Goal: Communication & Community: Answer question/provide support

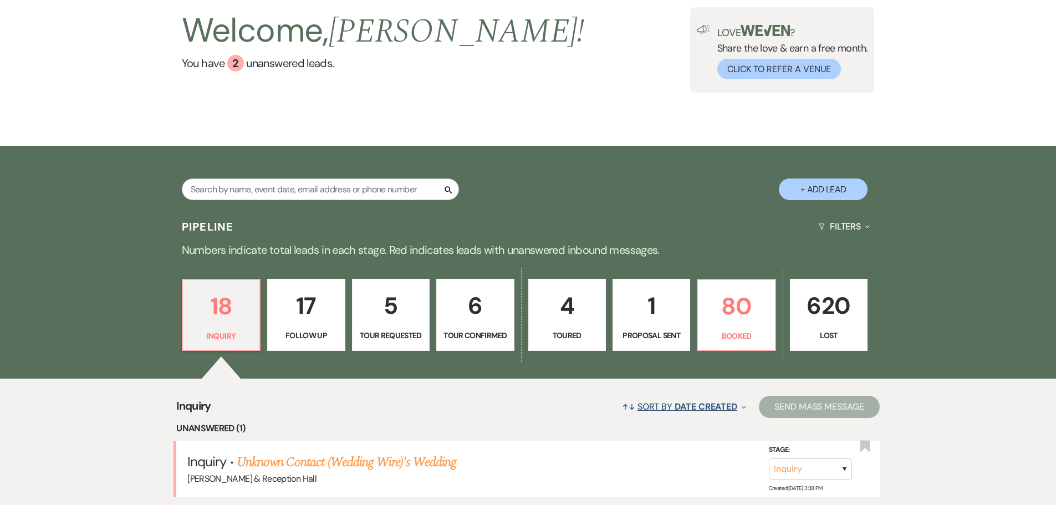
scroll to position [222, 0]
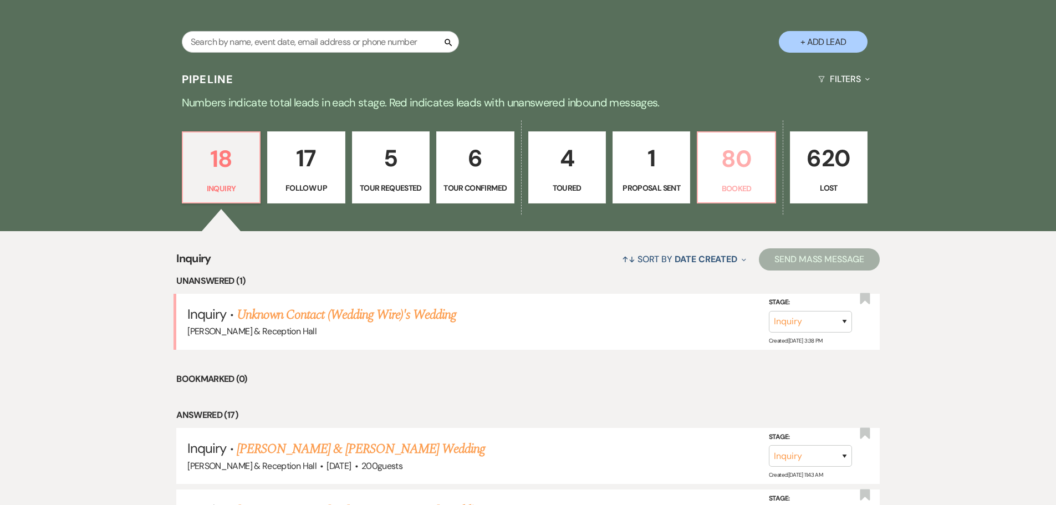
click at [732, 162] on p "80" at bounding box center [735, 158] width 63 height 37
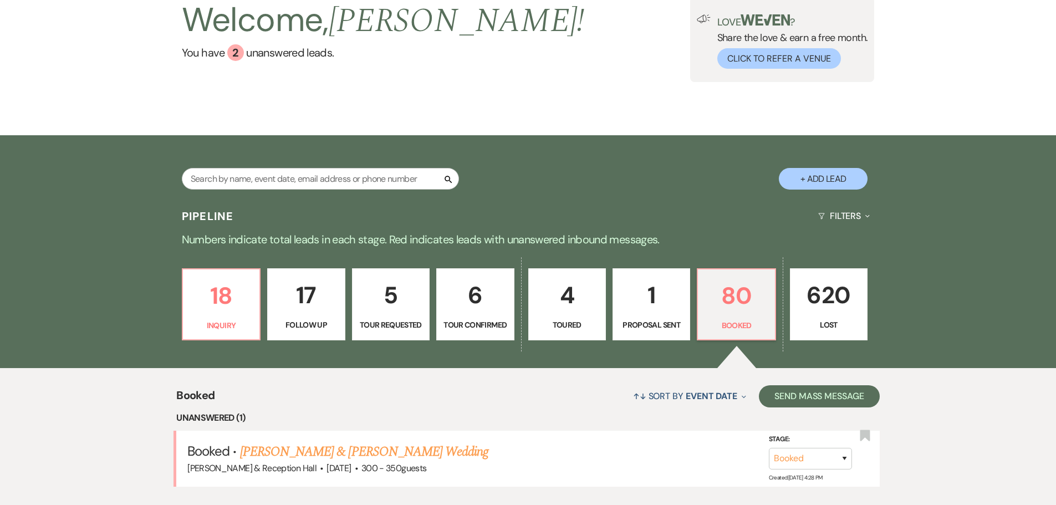
scroll to position [222, 0]
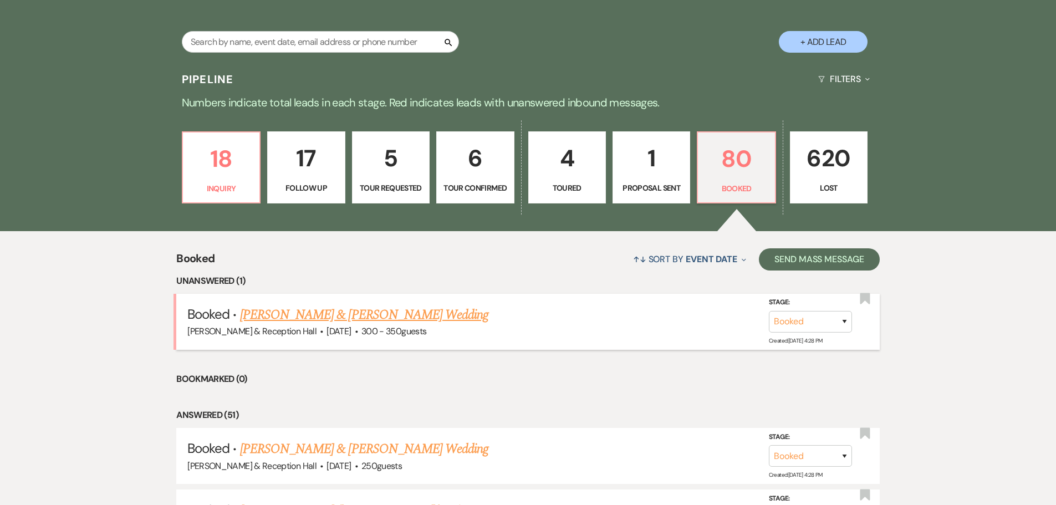
click at [436, 317] on link "[PERSON_NAME] & [PERSON_NAME] Wedding" at bounding box center [364, 315] width 248 height 20
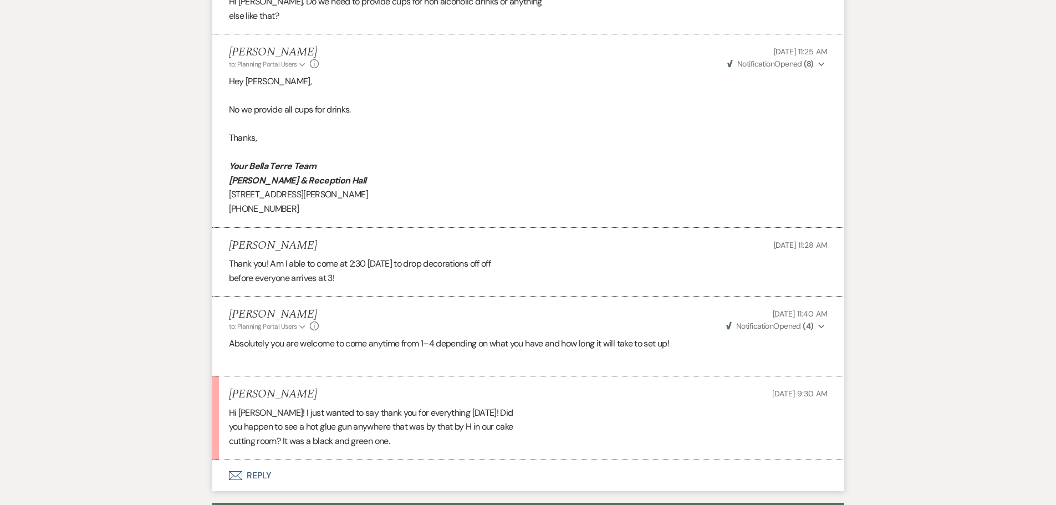
scroll to position [1773, 0]
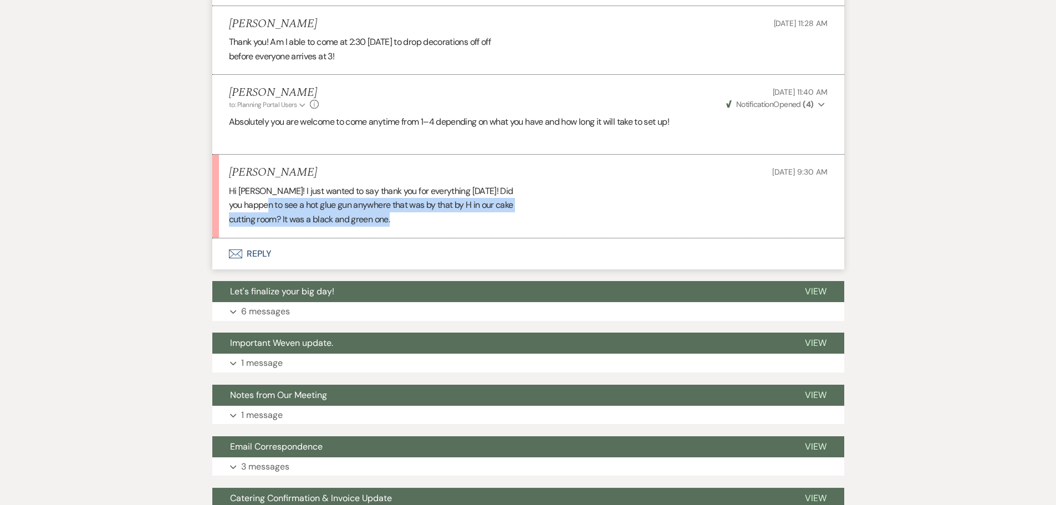
drag, startPoint x: 269, startPoint y: 202, endPoint x: 591, endPoint y: 216, distance: 322.8
click at [591, 216] on div "Hi [PERSON_NAME]! I just wanted to say thank you for everything [DATE]! Did you…" at bounding box center [528, 205] width 598 height 43
click at [260, 253] on button "Envelope Reply" at bounding box center [528, 253] width 632 height 31
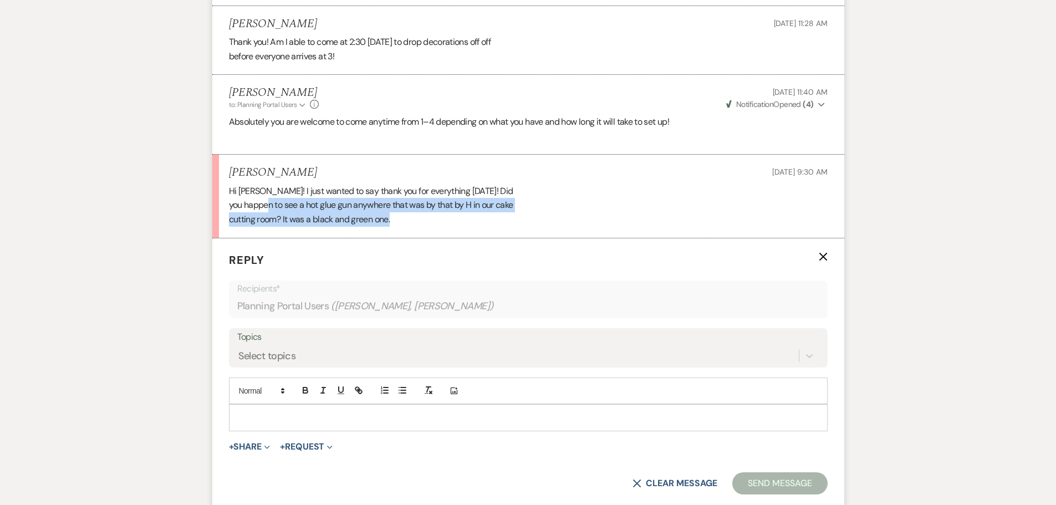
scroll to position [1874, 0]
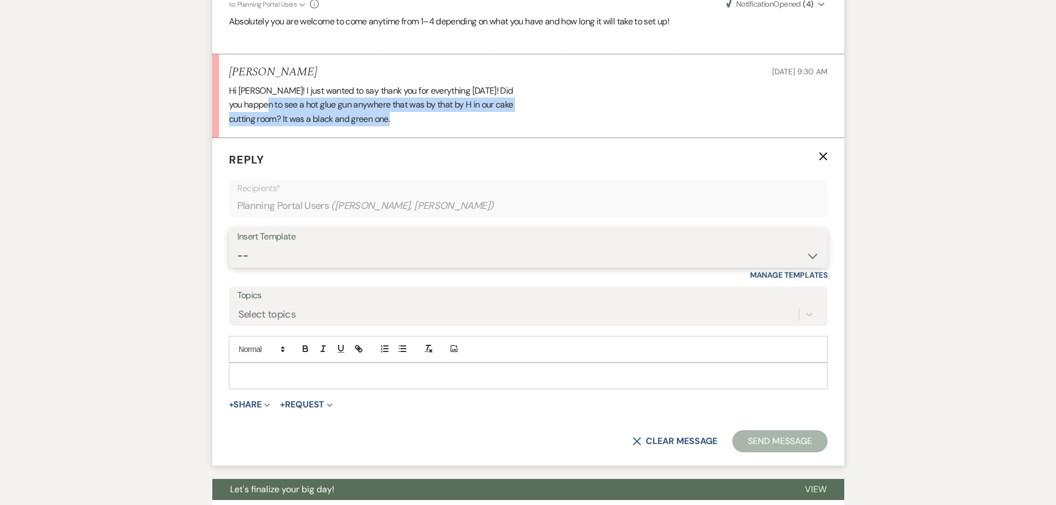
click at [260, 254] on select "-- Weven Planning Portal Introduction (Booked Events) Initial Inquiry Response …" at bounding box center [528, 256] width 582 height 22
select select "4708"
click at [237, 245] on select "-- Weven Planning Portal Introduction (Booked Events) Initial Inquiry Response …" at bounding box center [528, 256] width 582 height 22
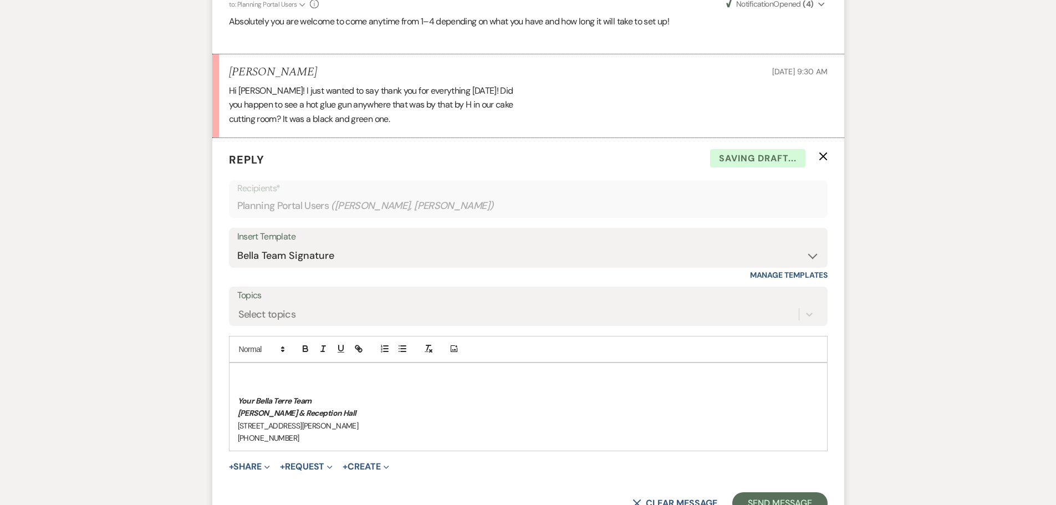
click at [324, 377] on p at bounding box center [528, 376] width 581 height 12
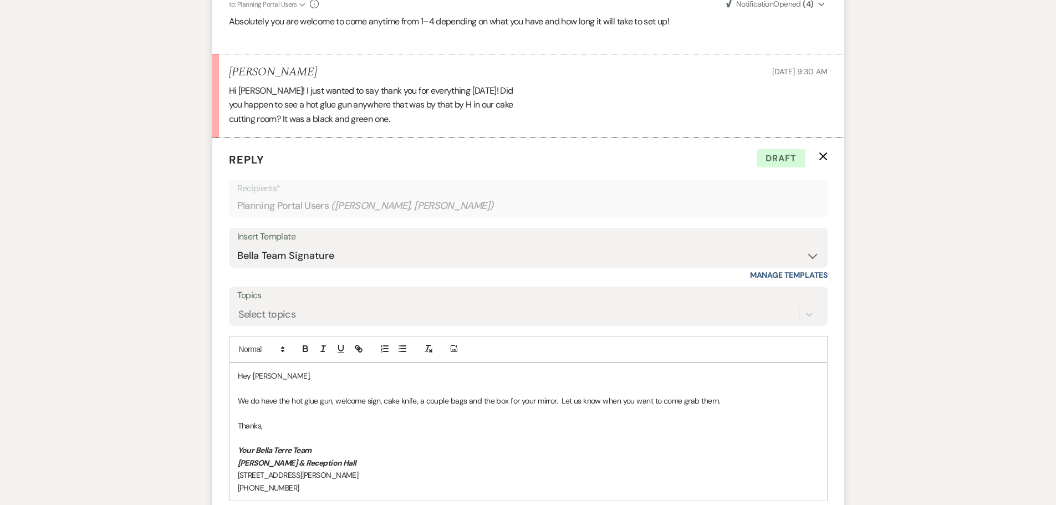
click at [239, 401] on p "We do have the hot glue gun, welcome sign, cake knife, a couple bags and the bo…" at bounding box center [528, 401] width 581 height 12
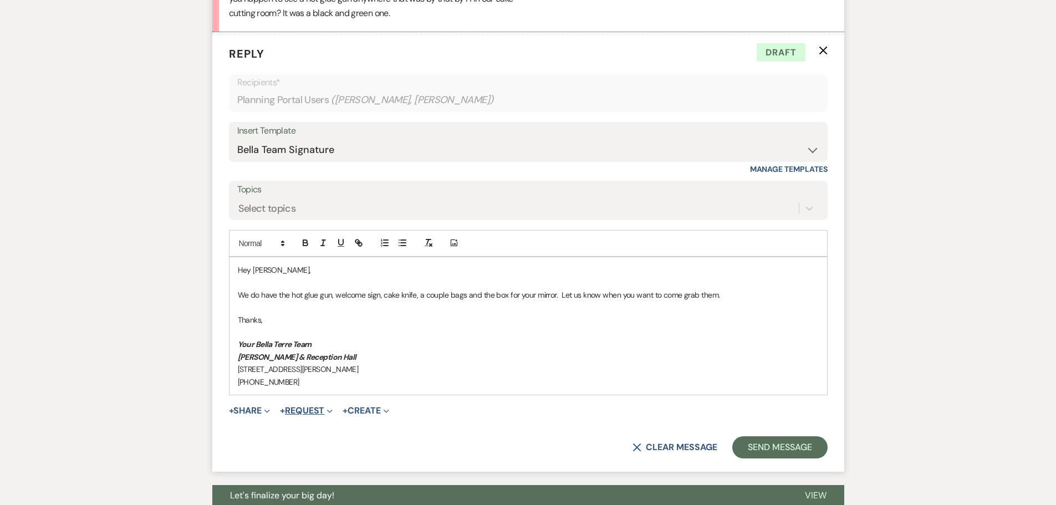
scroll to position [1984, 0]
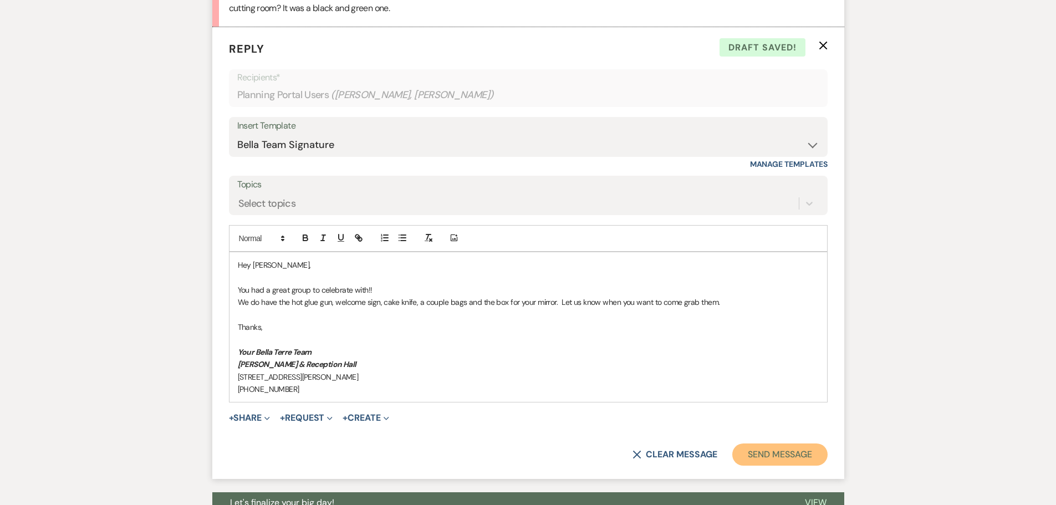
click at [756, 460] on button "Send Message" at bounding box center [779, 454] width 95 height 22
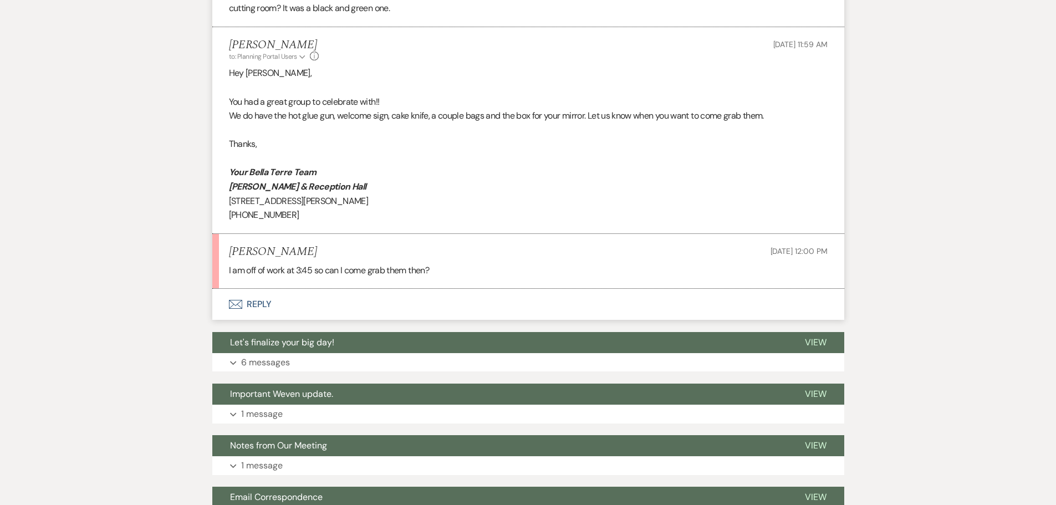
click at [263, 304] on button "Envelope Reply" at bounding box center [528, 304] width 632 height 31
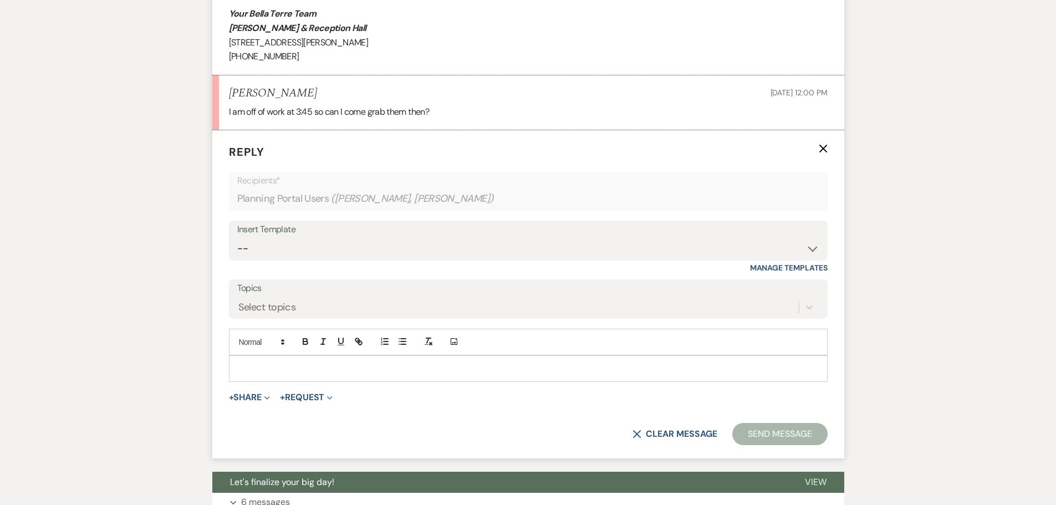
scroll to position [2185, 0]
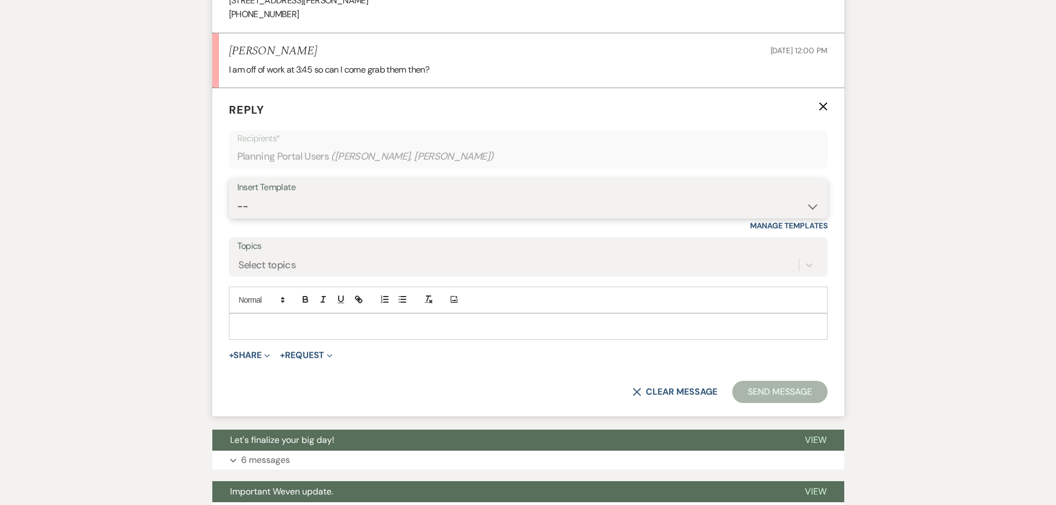
click at [294, 212] on select "-- Weven Planning Portal Introduction (Booked Events) Initial Inquiry Response …" at bounding box center [528, 207] width 582 height 22
select select "4597"
click at [237, 196] on select "-- Weven Planning Portal Introduction (Booked Events) Initial Inquiry Response …" at bounding box center [528, 207] width 582 height 22
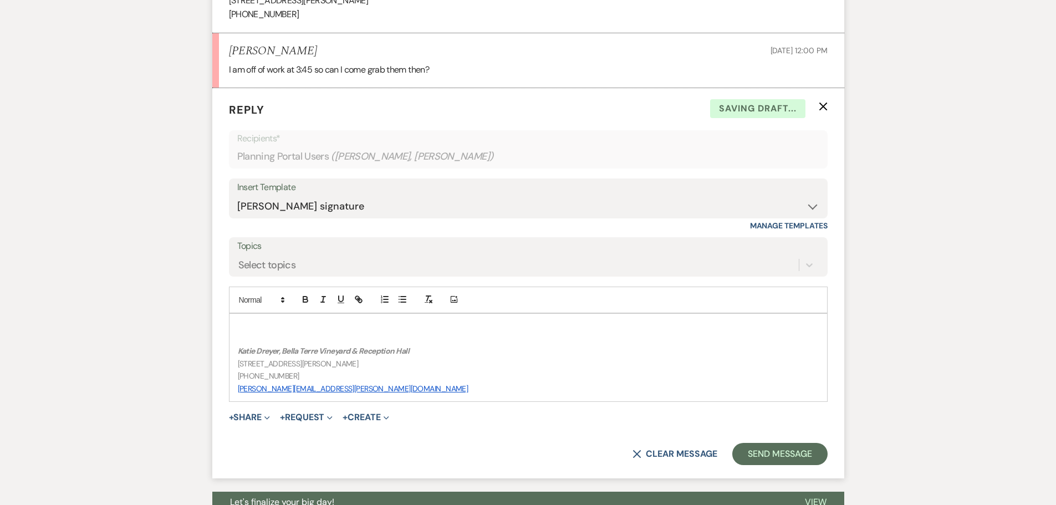
click at [338, 327] on p at bounding box center [528, 326] width 581 height 12
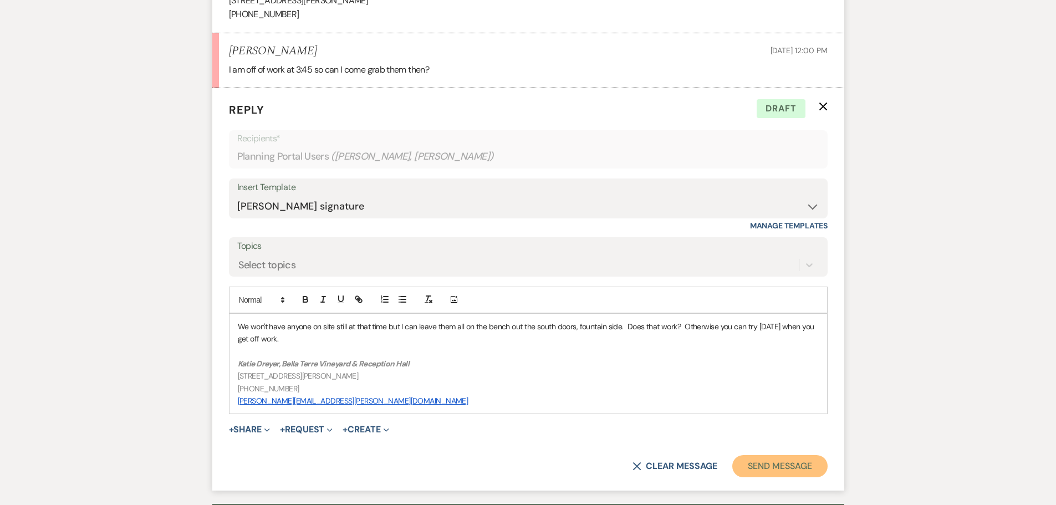
click at [774, 464] on button "Send Message" at bounding box center [779, 466] width 95 height 22
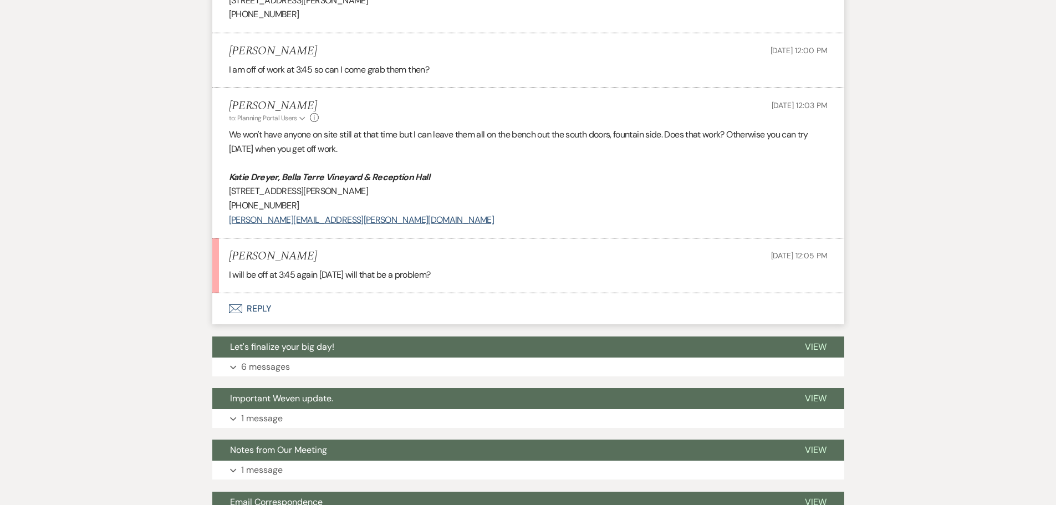
click at [252, 310] on button "Envelope Reply" at bounding box center [528, 308] width 632 height 31
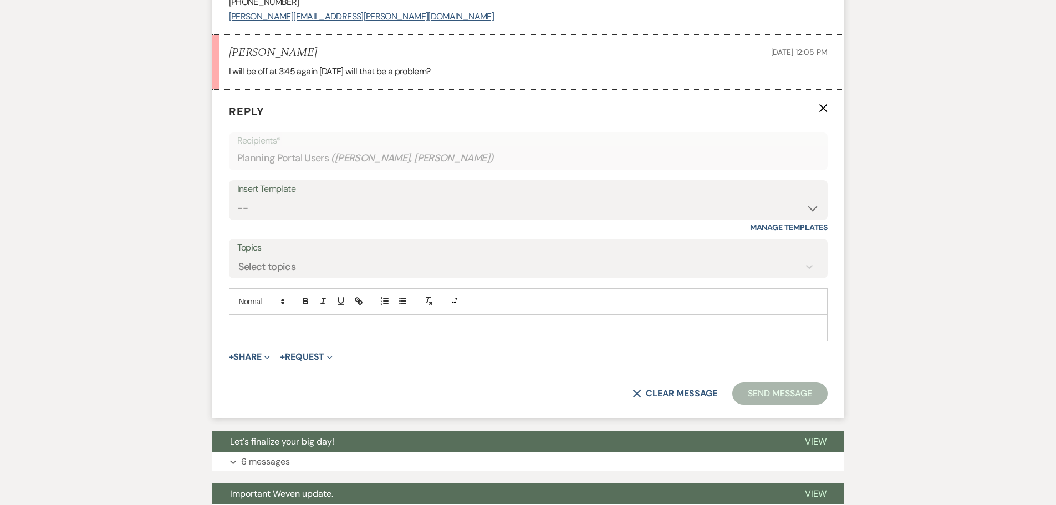
scroll to position [2390, 0]
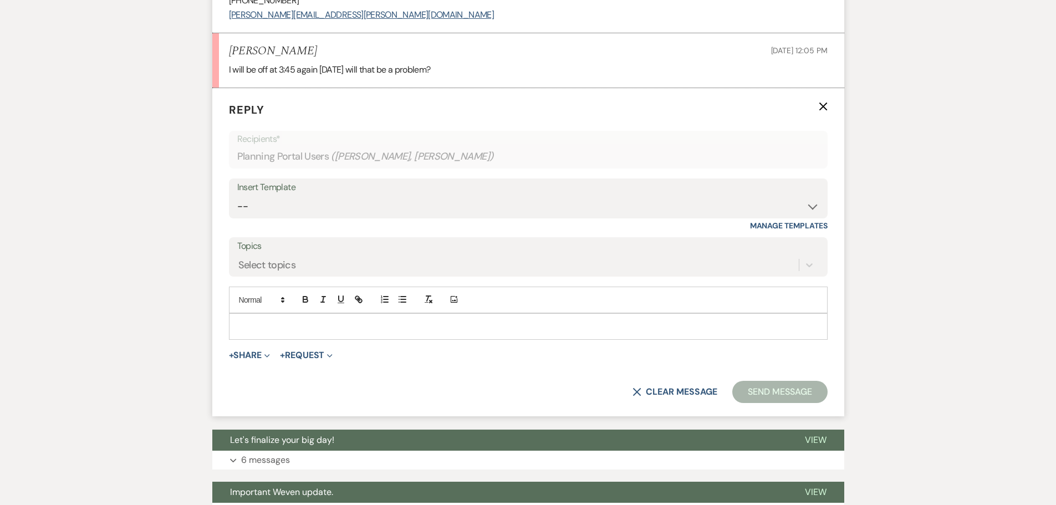
click at [264, 327] on p at bounding box center [528, 326] width 581 height 12
click at [293, 214] on select "-- Weven Planning Portal Introduction (Booked Events) Initial Inquiry Response …" at bounding box center [528, 207] width 582 height 22
select select "4597"
click at [237, 196] on select "-- Weven Planning Portal Introduction (Booked Events) Initial Inquiry Response …" at bounding box center [528, 207] width 582 height 22
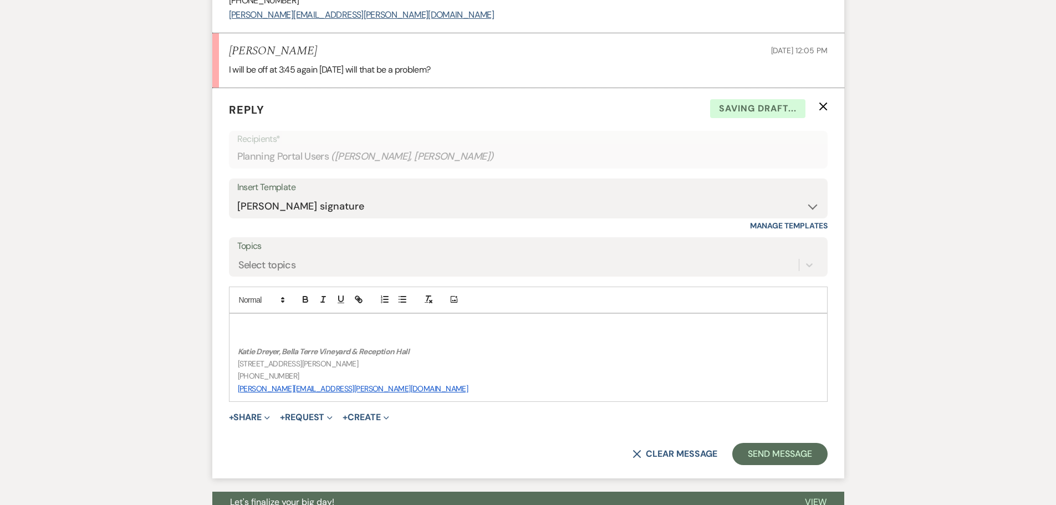
click at [286, 323] on p at bounding box center [528, 326] width 581 height 12
click at [779, 453] on button "Send Message" at bounding box center [779, 454] width 95 height 22
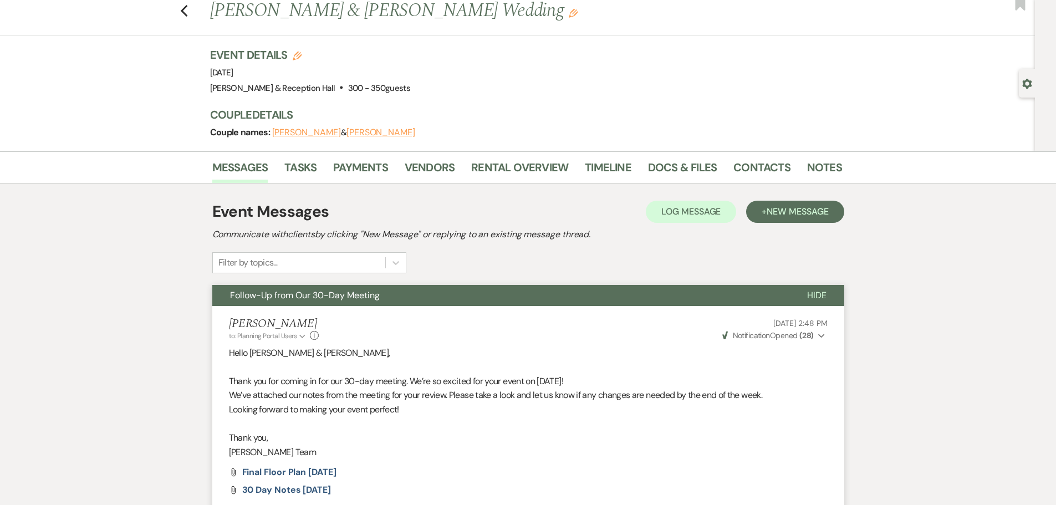
scroll to position [0, 0]
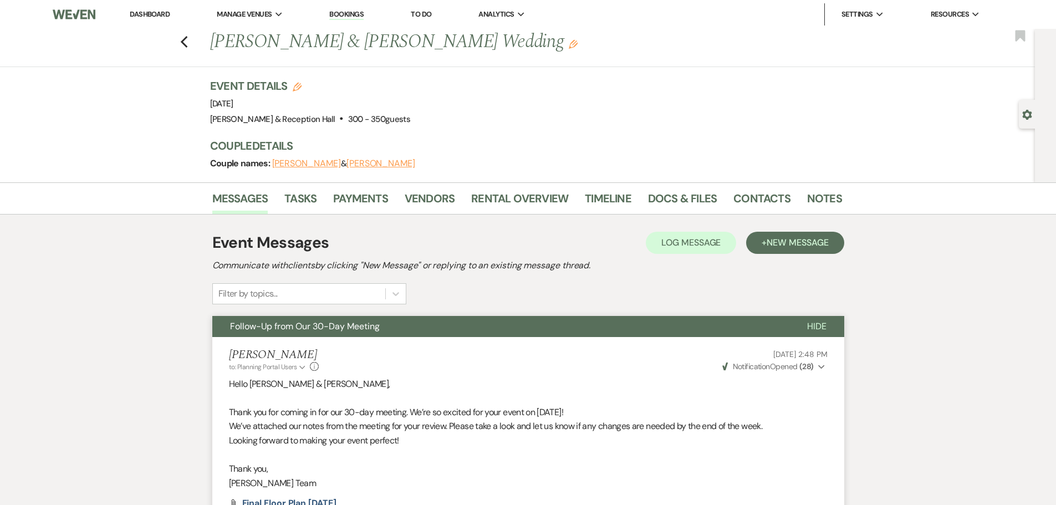
click at [357, 13] on link "Bookings" at bounding box center [346, 14] width 34 height 11
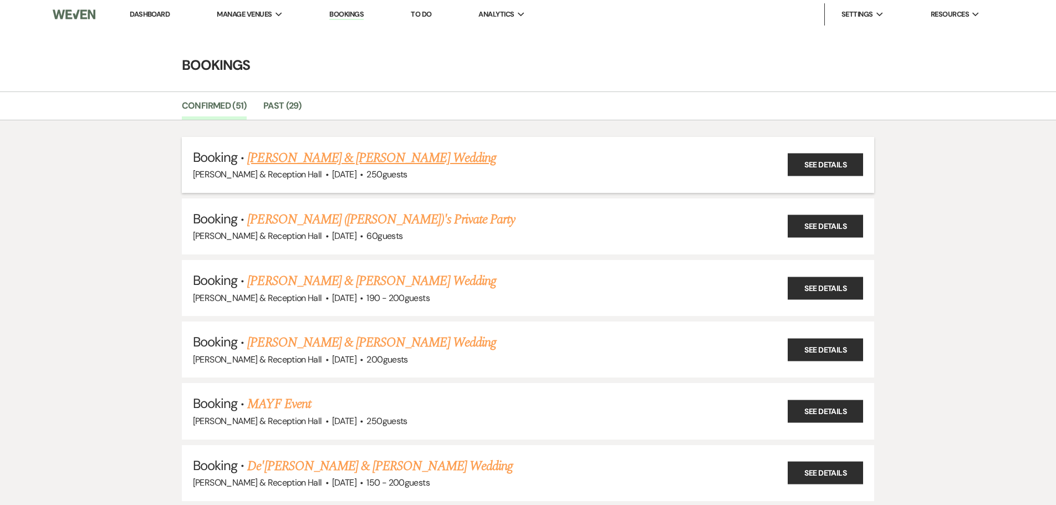
click at [343, 158] on link "[PERSON_NAME] & [PERSON_NAME] Wedding" at bounding box center [371, 158] width 248 height 20
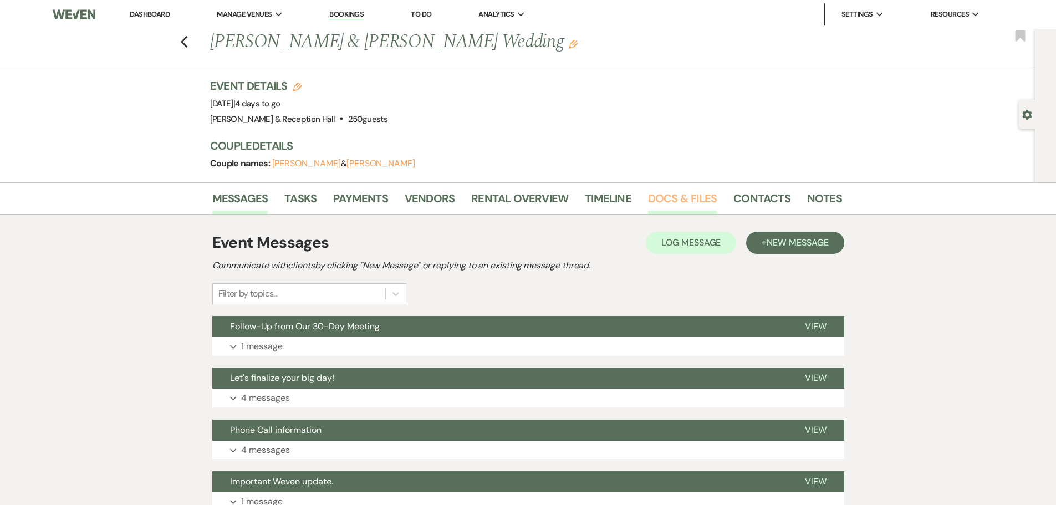
click at [702, 206] on link "Docs & Files" at bounding box center [682, 202] width 69 height 24
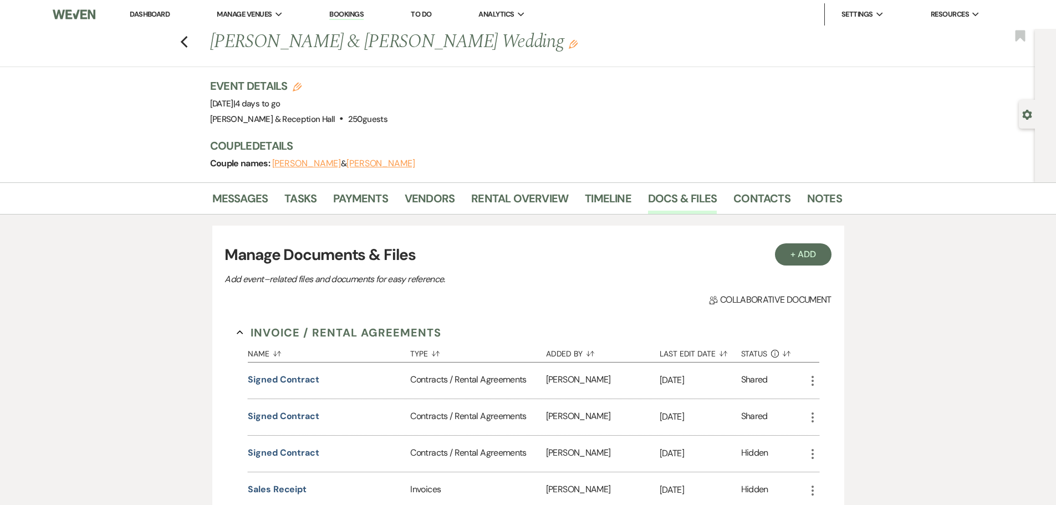
drag, startPoint x: 148, startPoint y: 12, endPoint x: 733, endPoint y: 26, distance: 585.3
click at [148, 12] on link "Dashboard" at bounding box center [150, 13] width 40 height 9
